Goal: Check status: Check status

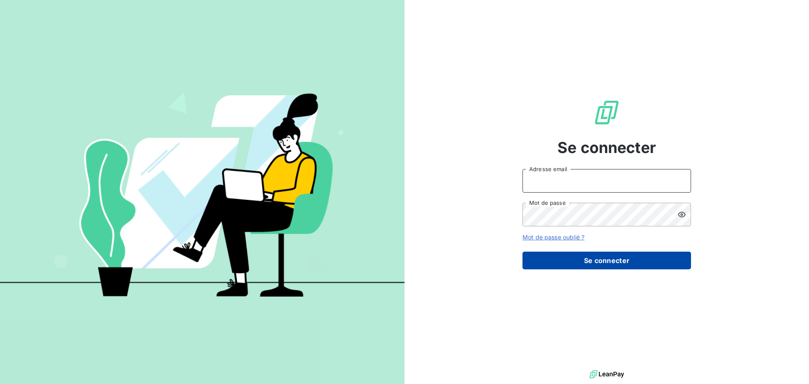
type input "[PERSON_NAME][EMAIL_ADDRESS][DOMAIN_NAME]"
click at [619, 255] on button "Se connecter" at bounding box center [607, 261] width 169 height 18
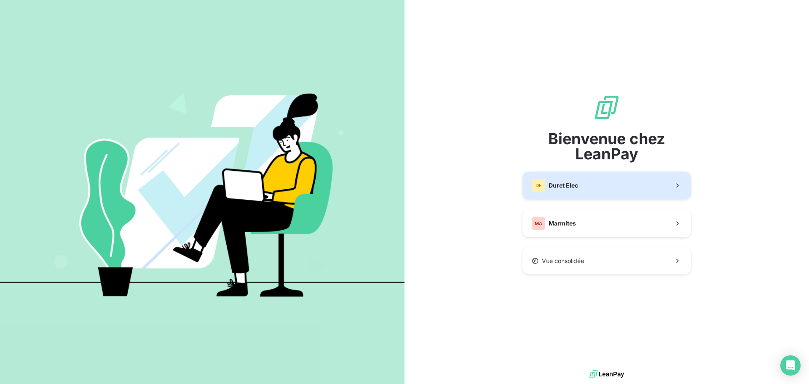
click at [592, 189] on button "DE Duret Elec" at bounding box center [607, 186] width 169 height 28
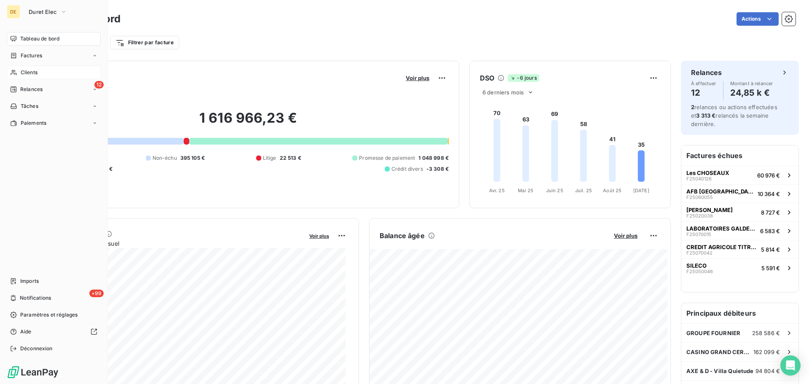
click at [21, 69] on span "Clients" at bounding box center [29, 73] width 17 height 8
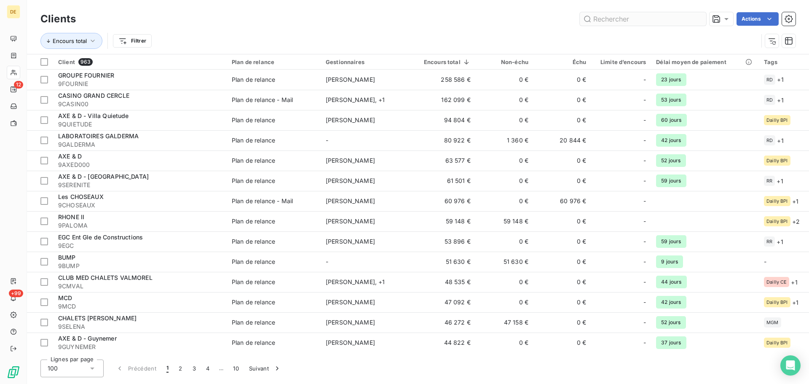
click at [635, 17] on input "text" at bounding box center [643, 18] width 126 height 13
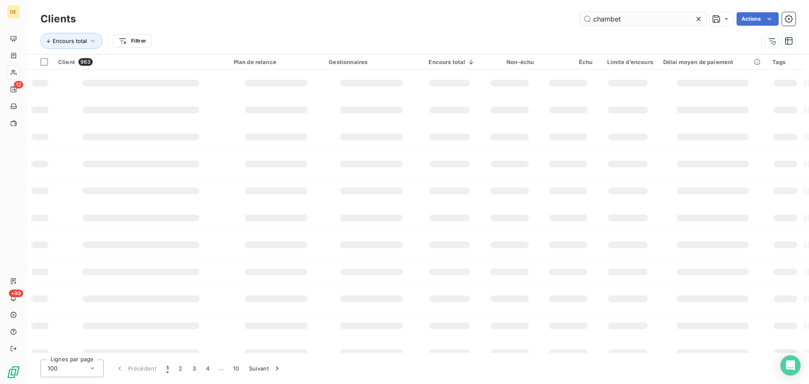
type input "chambet"
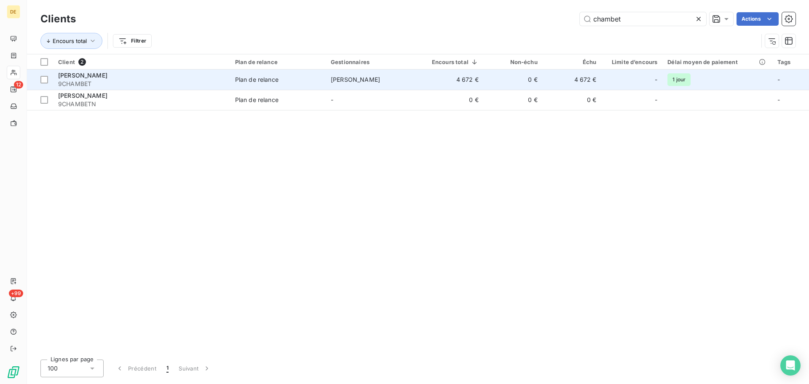
click at [521, 83] on td "0 €" at bounding box center [513, 80] width 59 height 20
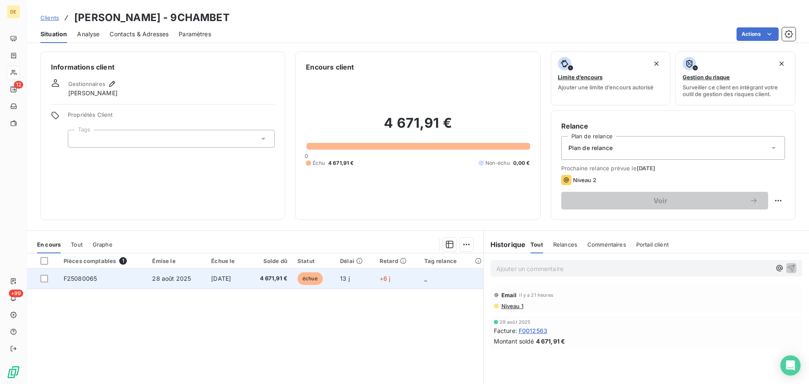
click at [231, 280] on span "[DATE]" at bounding box center [221, 278] width 20 height 7
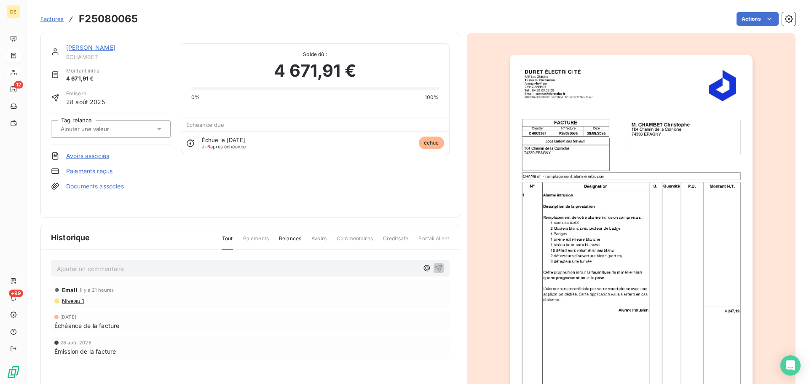
click at [139, 268] on p "Ajouter un commentaire ﻿" at bounding box center [238, 268] width 362 height 11
click at [438, 266] on icon "button" at bounding box center [438, 267] width 7 height 7
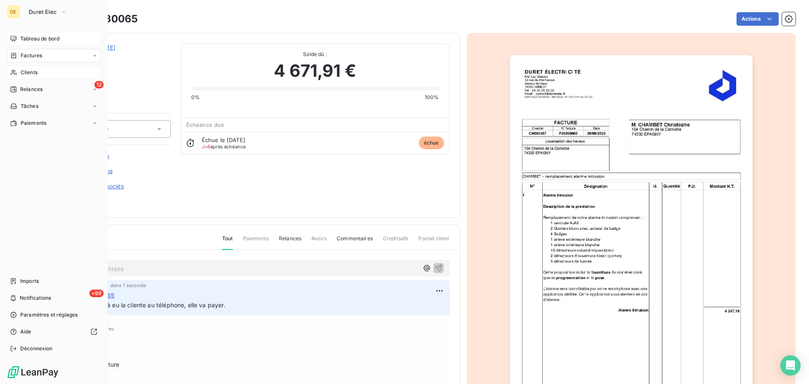
click at [18, 41] on div "Tableau de bord" at bounding box center [54, 38] width 94 height 13
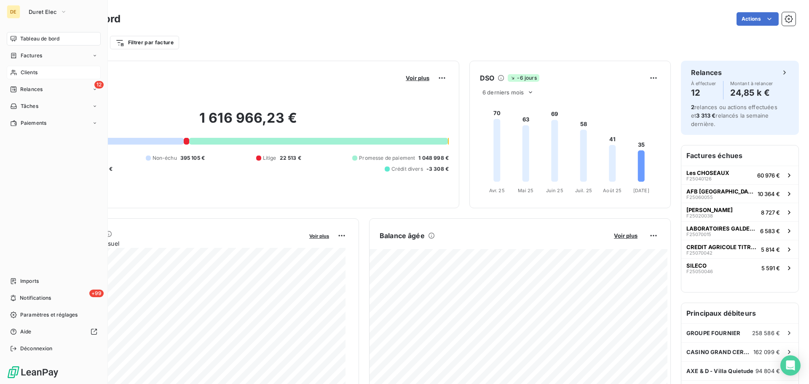
click at [33, 74] on span "Clients" at bounding box center [29, 73] width 17 height 8
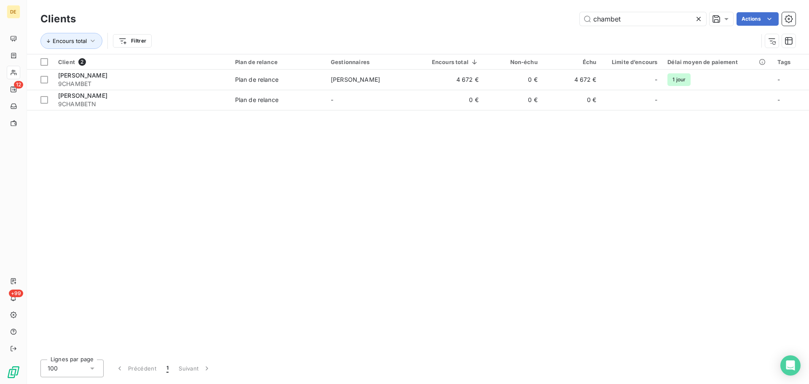
drag, startPoint x: 645, startPoint y: 18, endPoint x: 513, endPoint y: 19, distance: 132.4
click at [513, 19] on div "chambet Actions" at bounding box center [441, 18] width 710 height 13
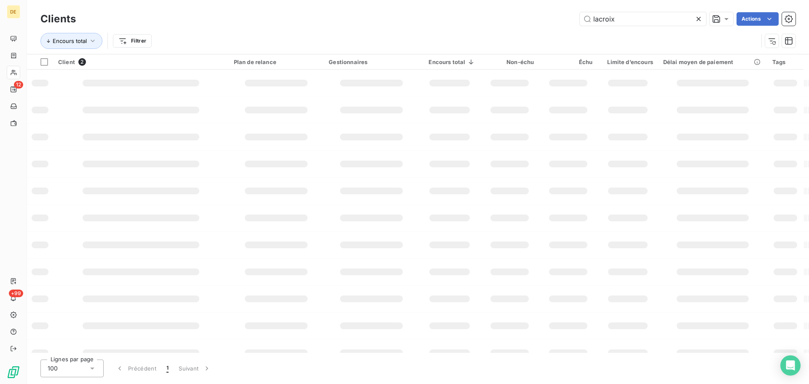
type input "lacroix"
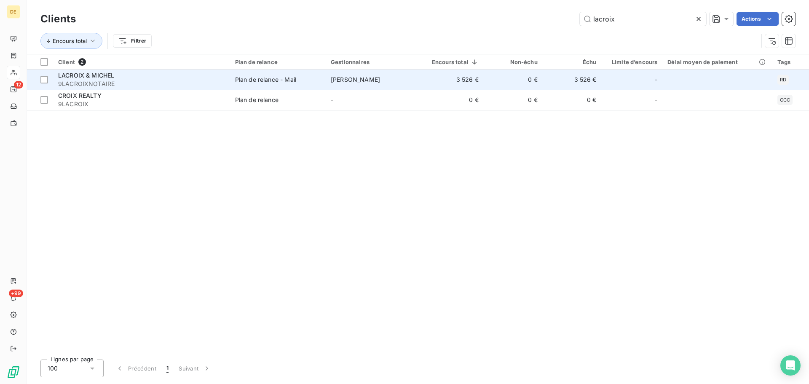
click at [370, 79] on span "[PERSON_NAME]" at bounding box center [355, 79] width 49 height 7
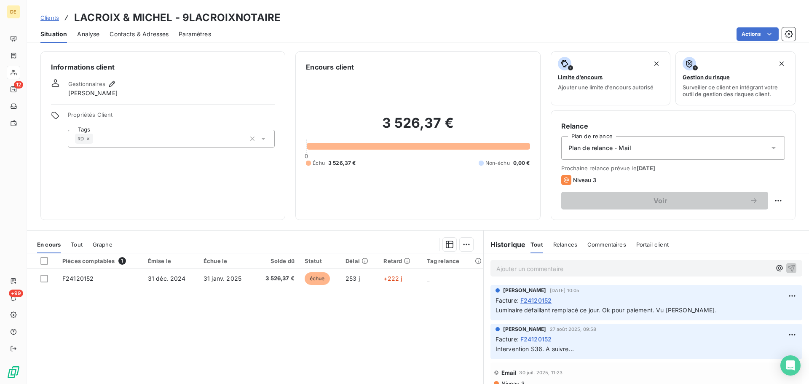
scroll to position [42, 0]
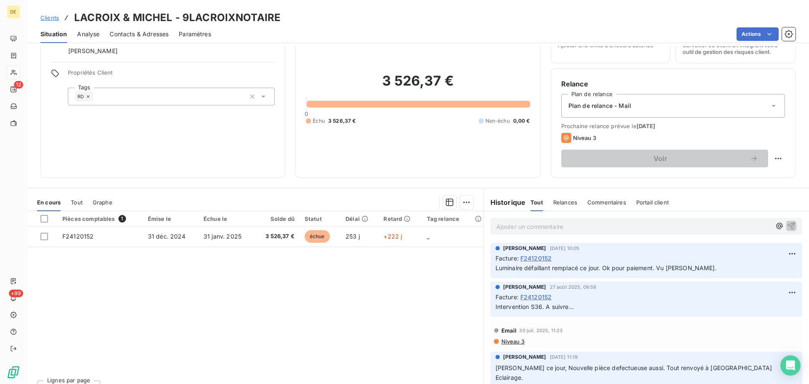
click at [165, 233] on span "31 déc. 2024" at bounding box center [167, 236] width 38 height 7
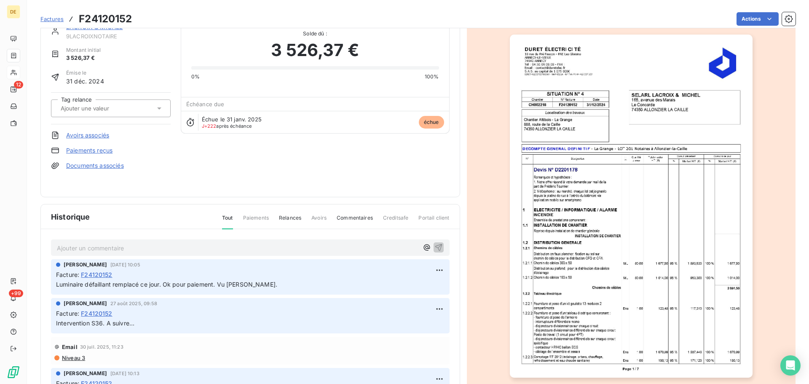
scroll to position [8, 0]
